Goal: Browse casually

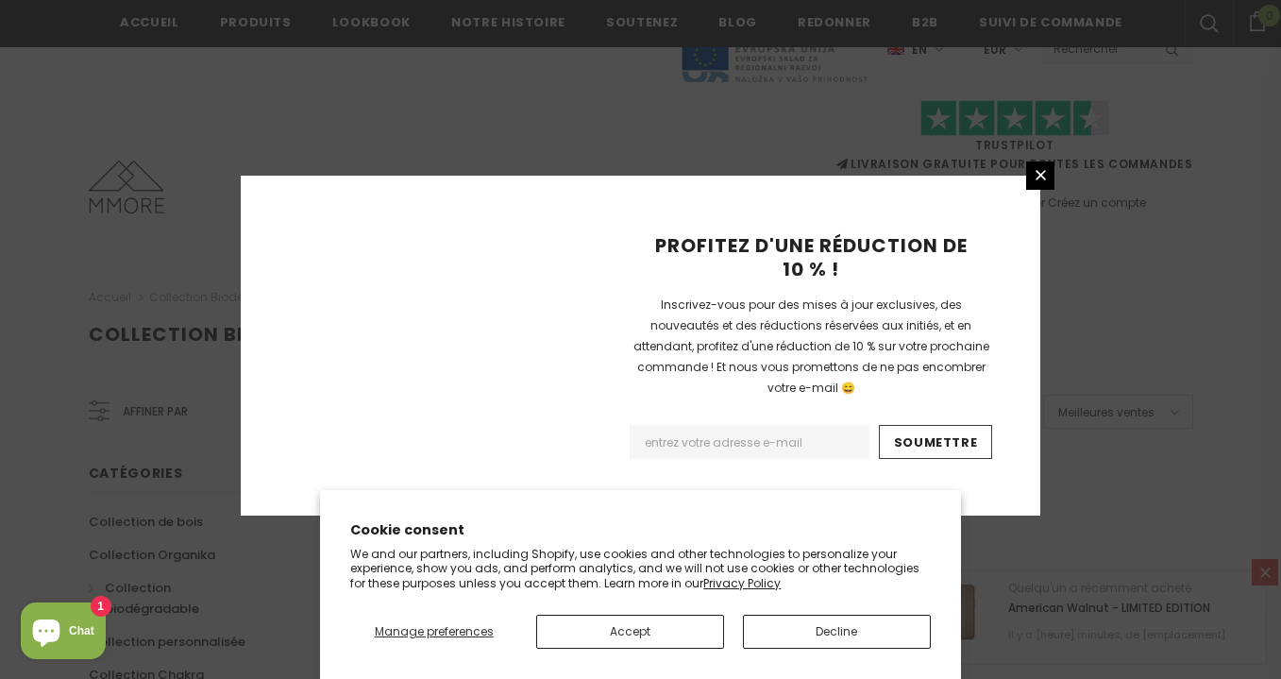
scroll to position [1302, 0]
